Goal: Information Seeking & Learning: Learn about a topic

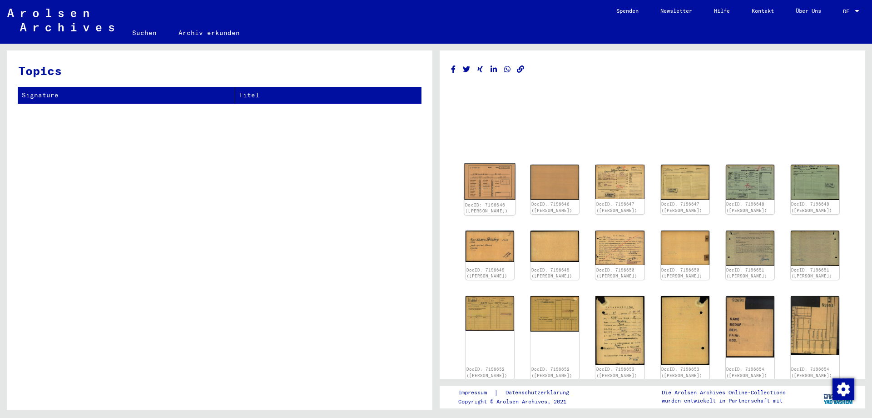
click at [490, 183] on img at bounding box center [489, 182] width 51 height 36
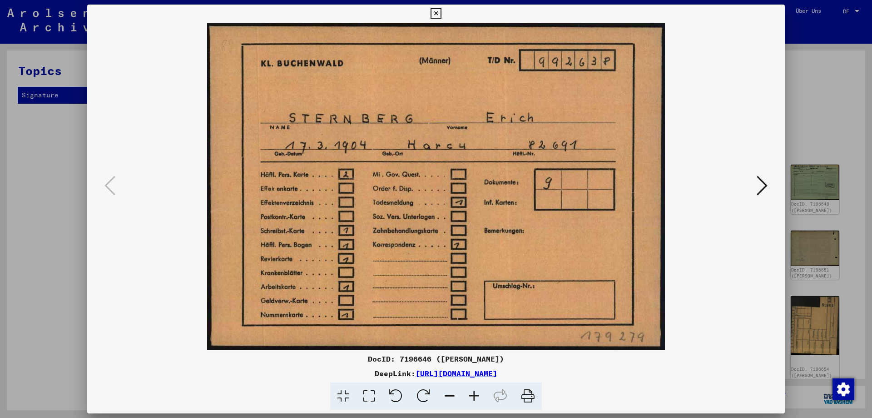
click at [762, 192] on icon at bounding box center [762, 185] width 11 height 22
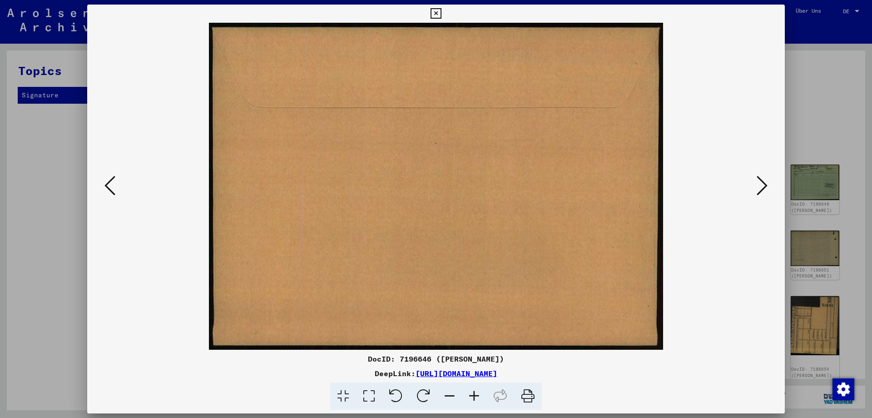
click at [762, 192] on icon at bounding box center [762, 185] width 11 height 22
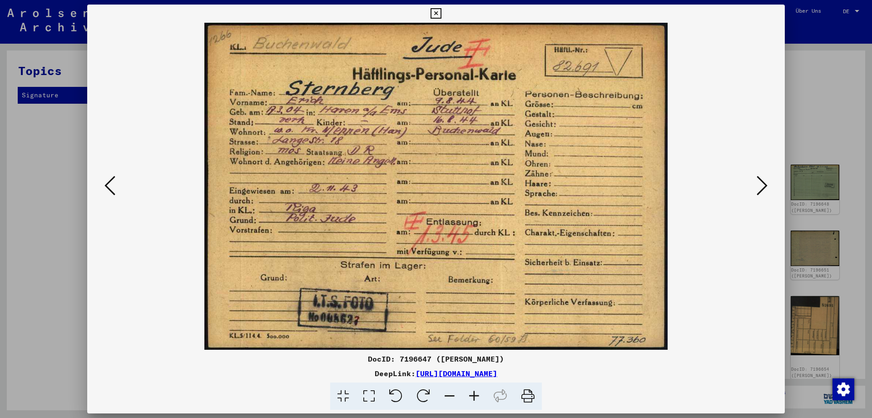
click at [765, 187] on icon at bounding box center [762, 185] width 11 height 22
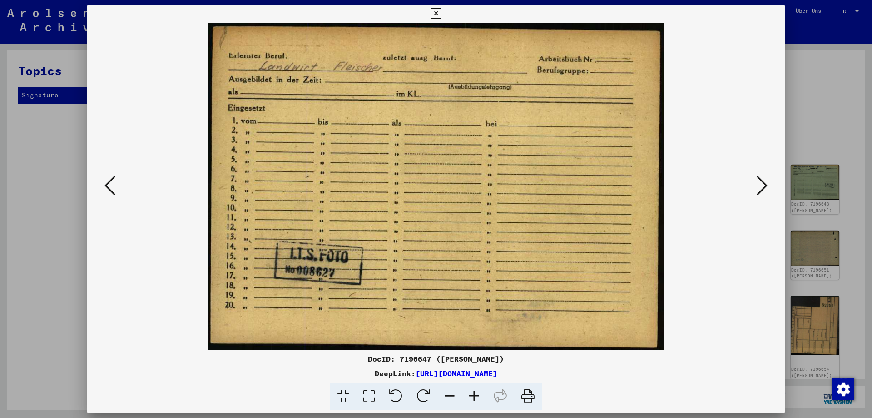
click at [765, 187] on icon at bounding box center [762, 185] width 11 height 22
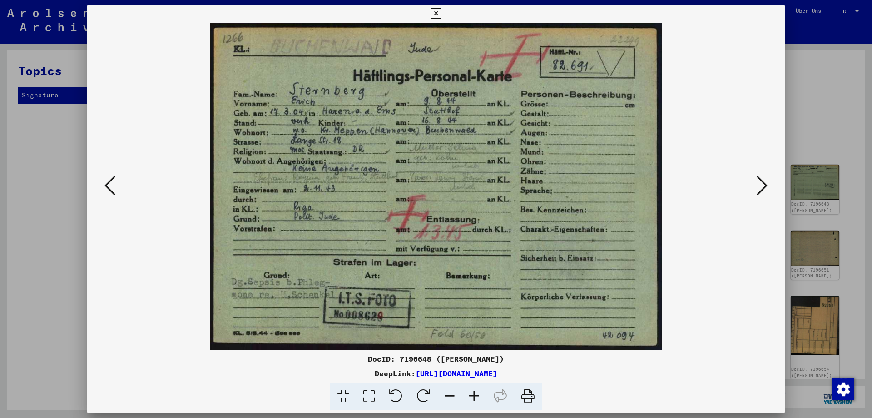
click at [767, 188] on icon at bounding box center [762, 185] width 11 height 22
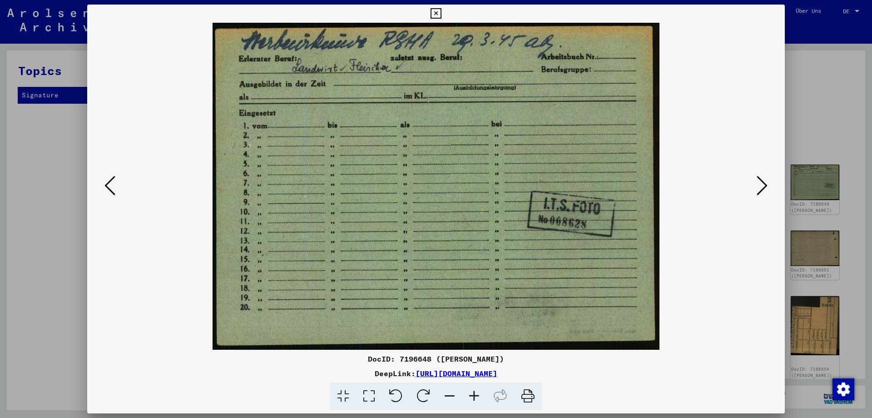
click at [766, 188] on icon at bounding box center [762, 185] width 11 height 22
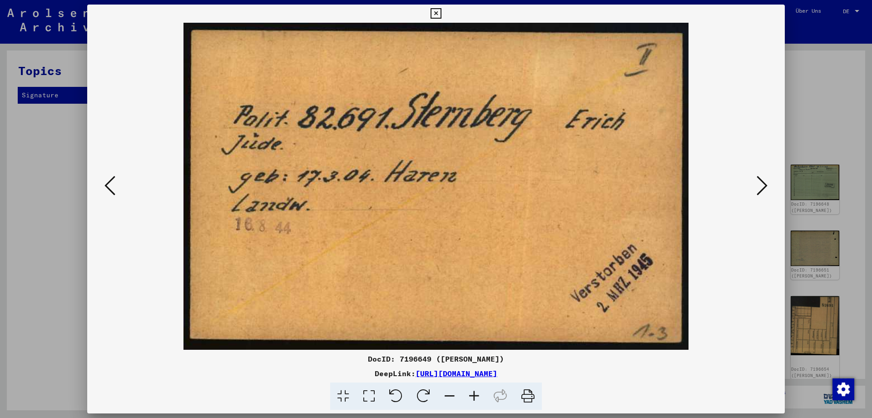
click at [763, 187] on icon at bounding box center [762, 185] width 11 height 22
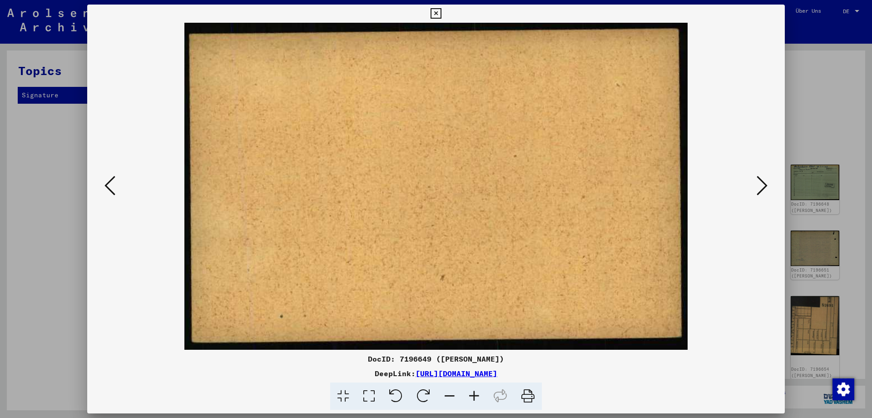
click at [763, 187] on icon at bounding box center [762, 185] width 11 height 22
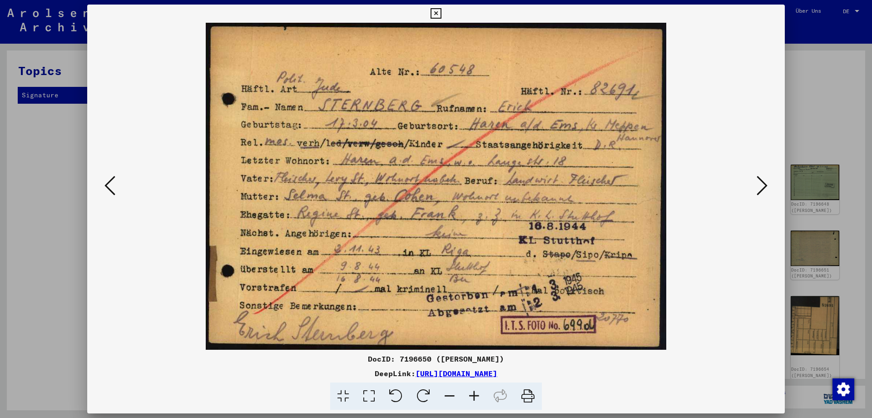
click at [763, 190] on icon at bounding box center [762, 185] width 11 height 22
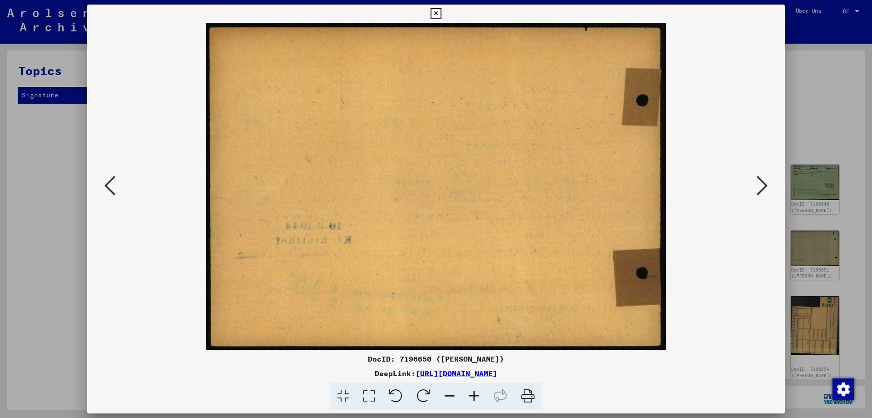
click at [766, 187] on icon at bounding box center [762, 185] width 11 height 22
